Goal: Find specific page/section: Find specific page/section

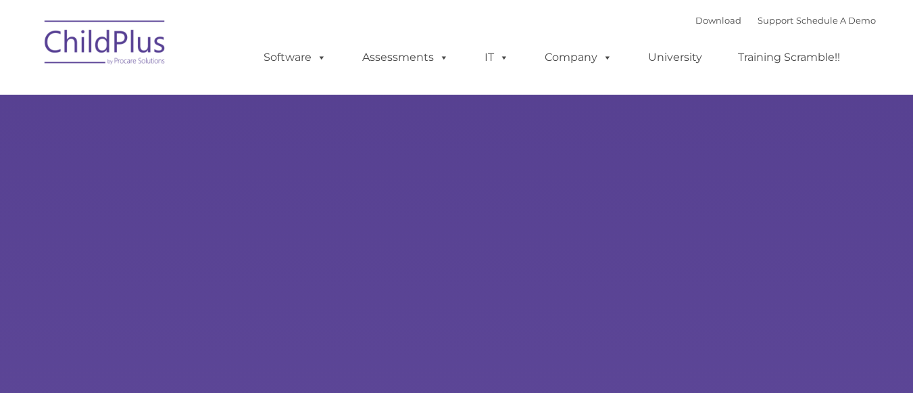
select select "MEDIUM"
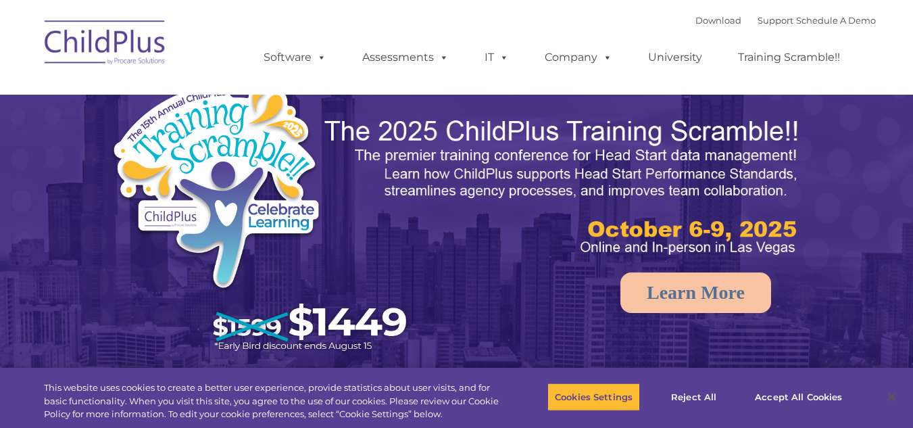
select select "MEDIUM"
click at [781, 392] on button "Accept All Cookies" at bounding box center [799, 397] width 102 height 28
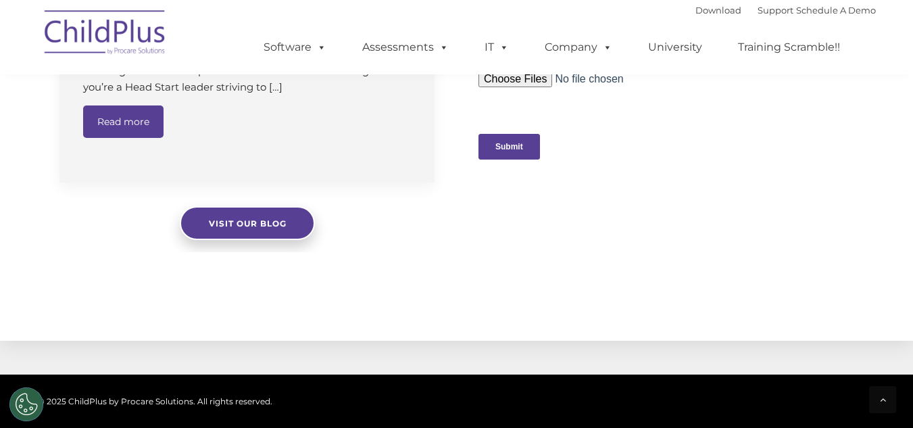
scroll to position [1410, 0]
click at [111, 23] on img at bounding box center [105, 35] width 135 height 68
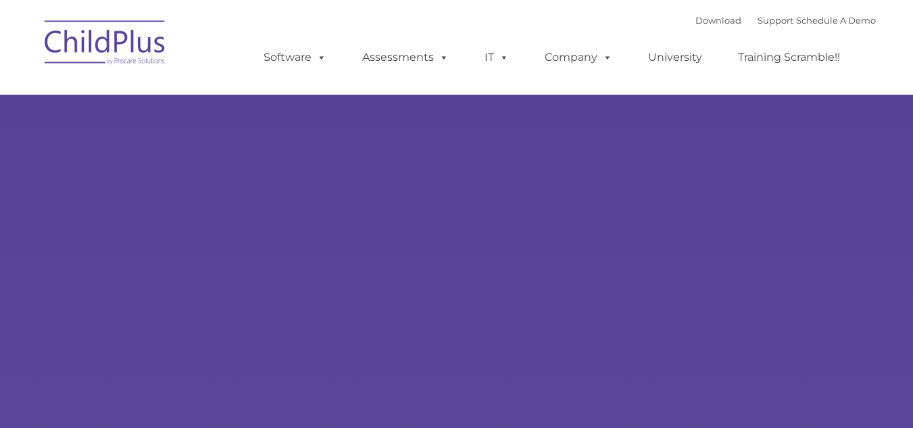
type input ""
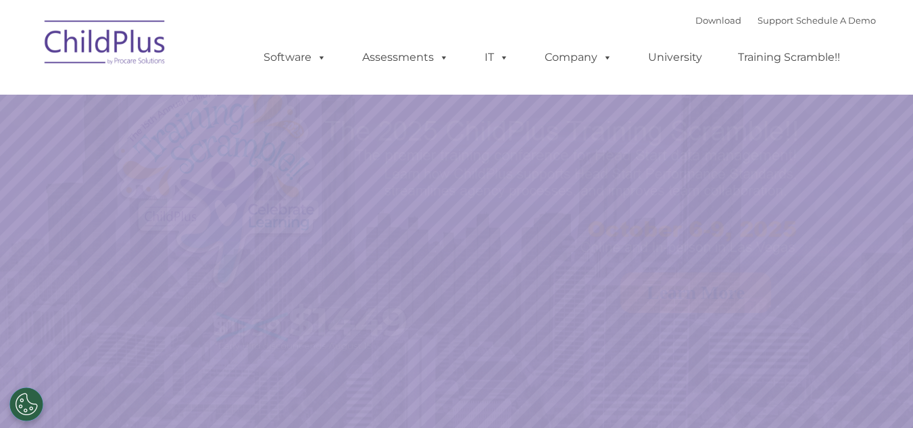
select select "MEDIUM"
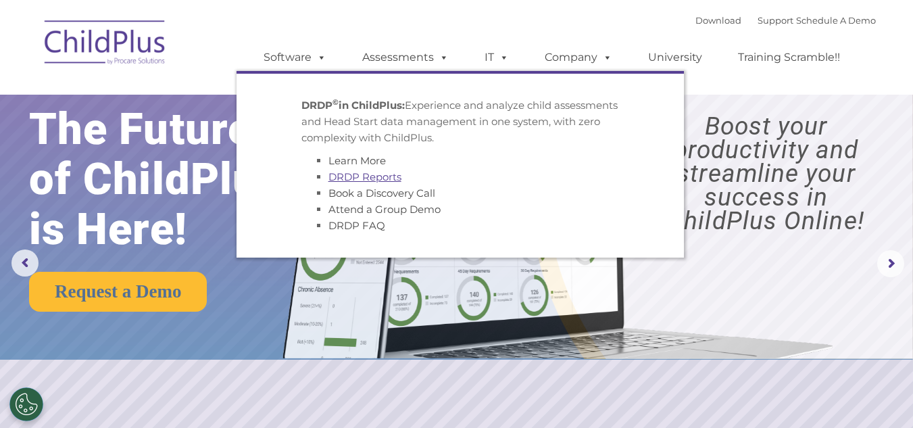
click at [370, 180] on link "DRDP Reports" at bounding box center [365, 176] width 73 height 13
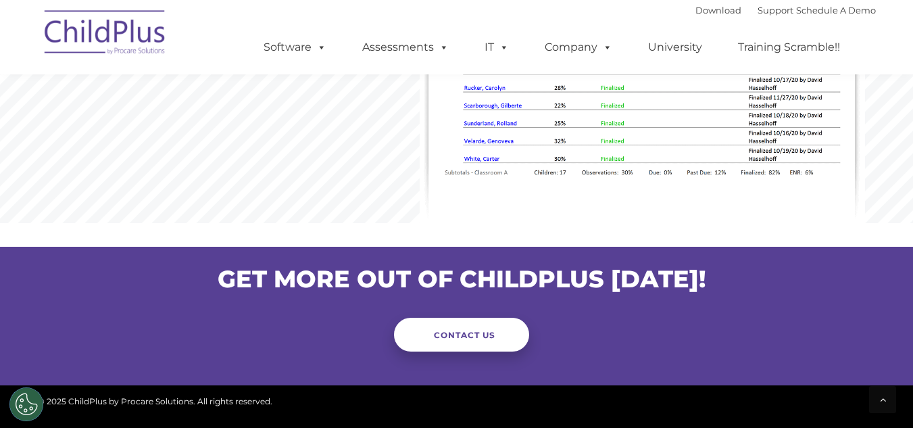
scroll to position [1158, 0]
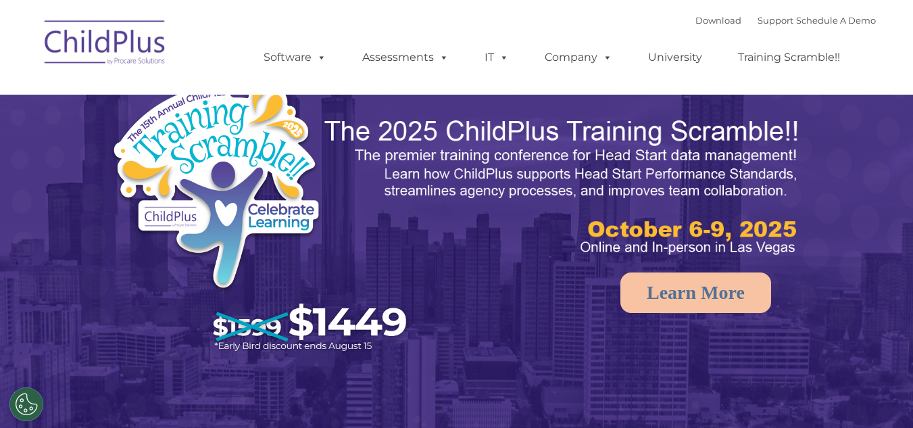
select select "MEDIUM"
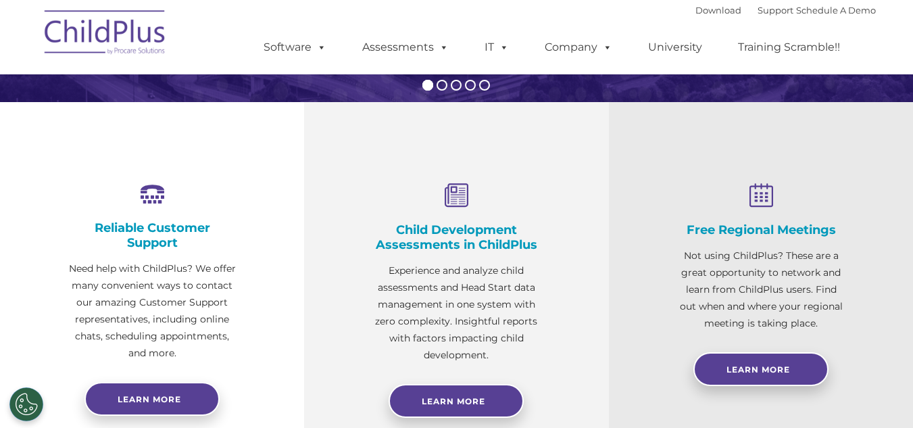
scroll to position [427, 0]
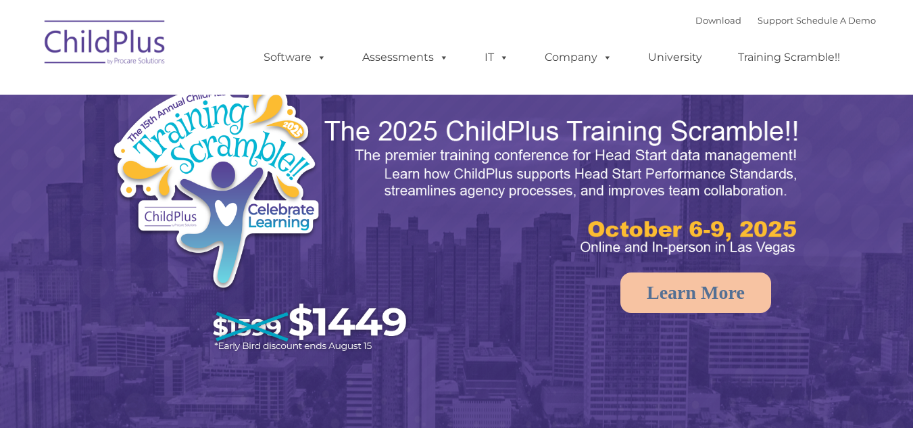
select select "MEDIUM"
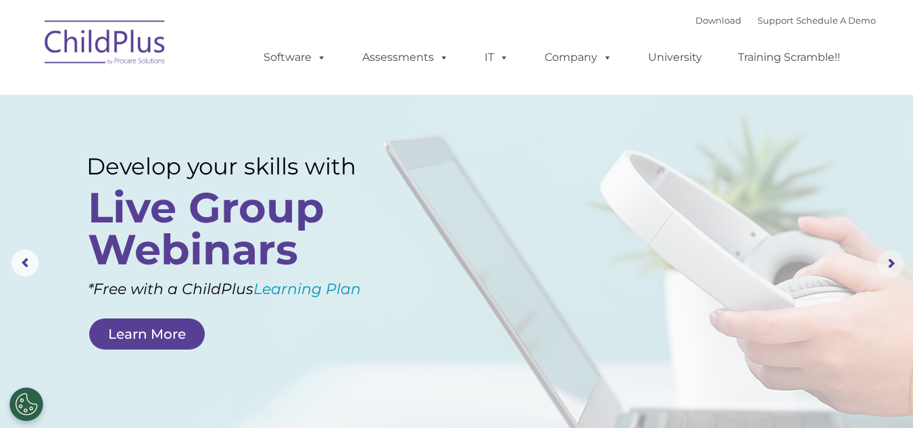
click at [886, 268] on rs-arrow at bounding box center [890, 263] width 27 height 27
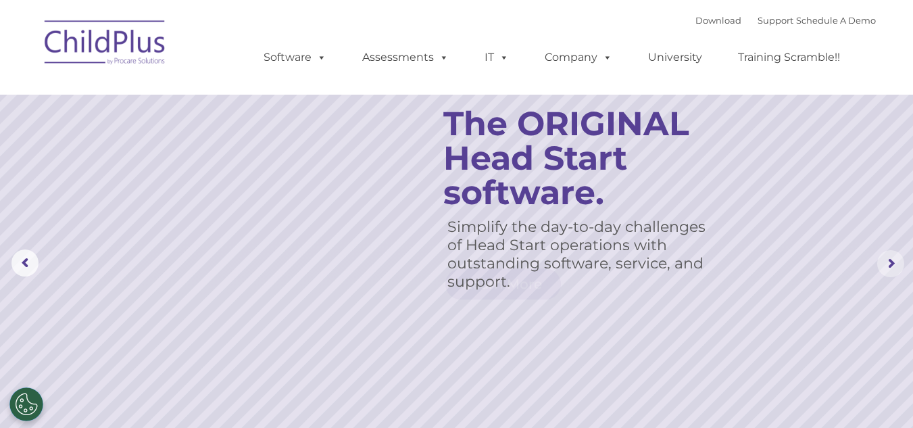
click at [886, 268] on rs-arrow at bounding box center [890, 263] width 27 height 27
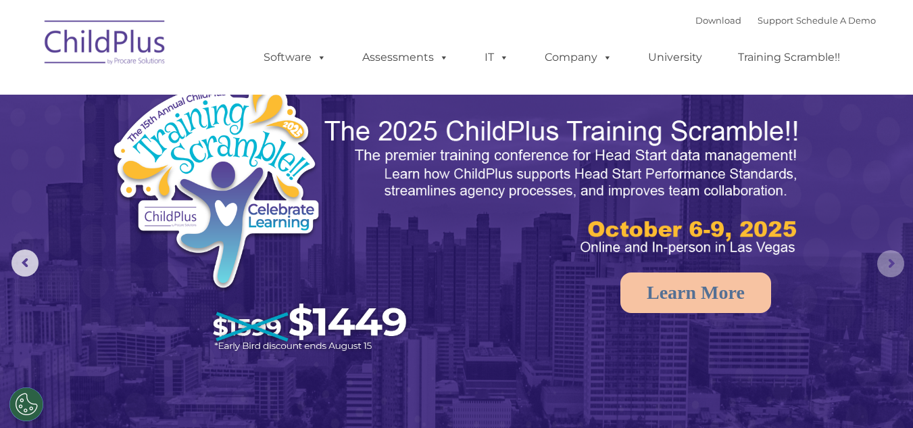
click at [886, 268] on rs-arrow at bounding box center [890, 263] width 27 height 27
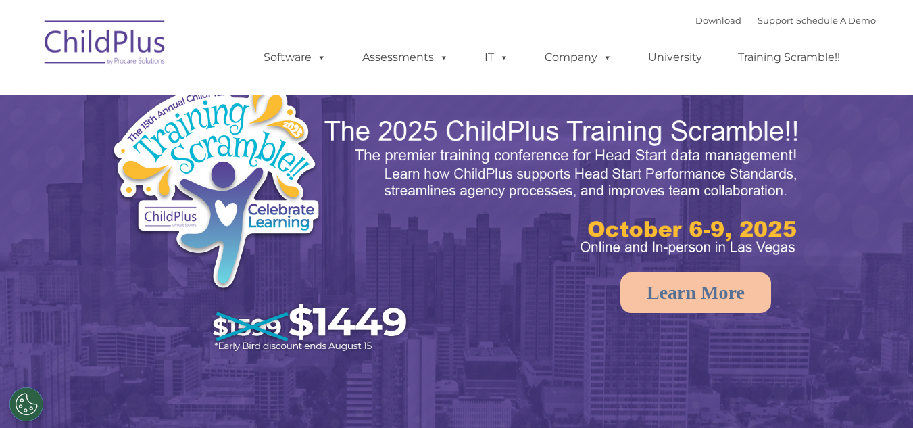
select select "MEDIUM"
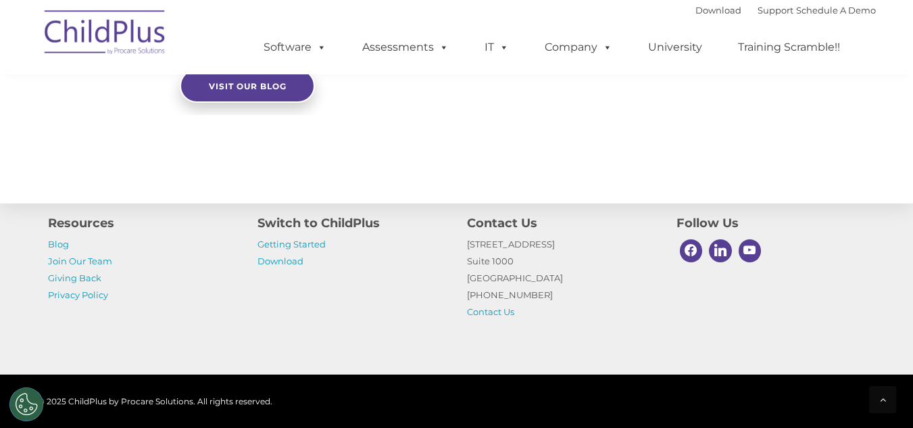
scroll to position [1633, 0]
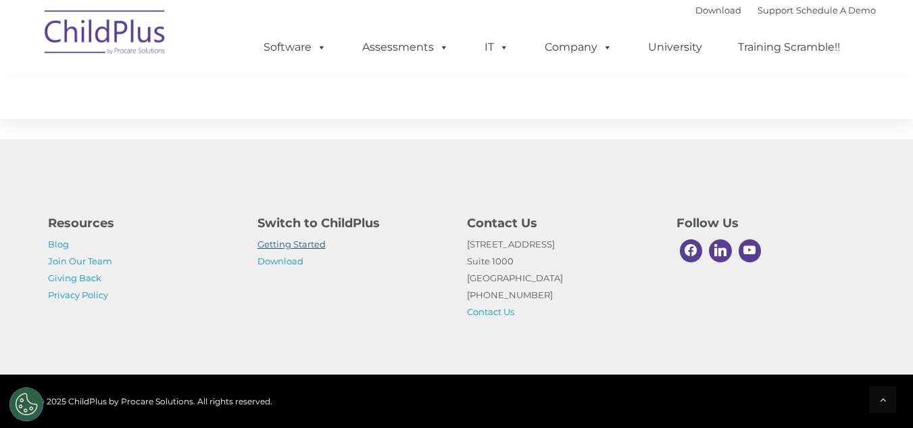
click at [279, 243] on link "Getting Started" at bounding box center [292, 244] width 68 height 11
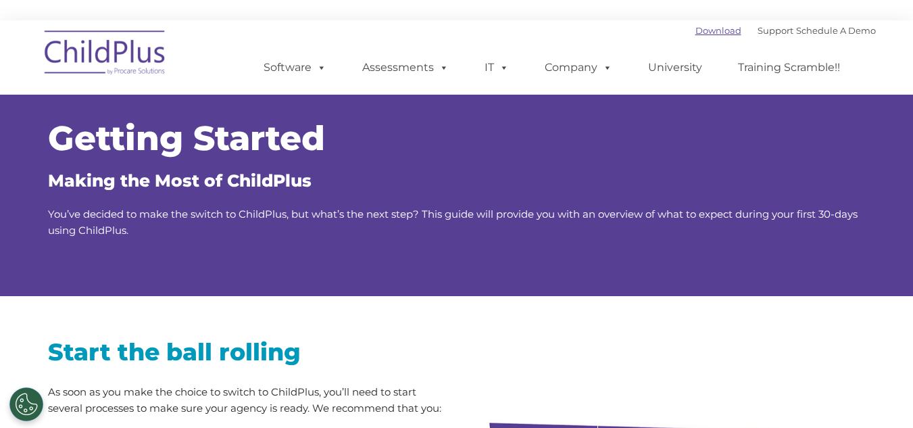
click at [696, 32] on link "Download" at bounding box center [719, 30] width 46 height 11
